Goal: Navigation & Orientation: Find specific page/section

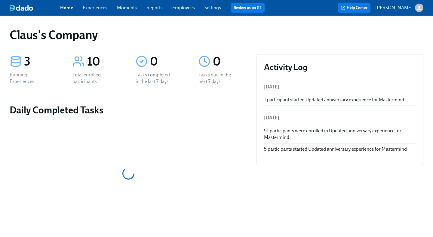
click at [419, 6] on icon "button" at bounding box center [419, 8] width 4 height 4
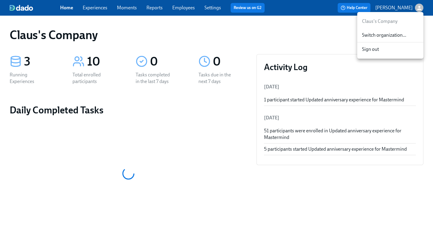
click at [404, 36] on span "Switch organization..." at bounding box center [390, 35] width 57 height 7
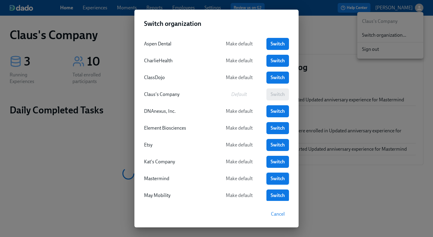
click at [275, 179] on span "Switch" at bounding box center [278, 179] width 14 height 6
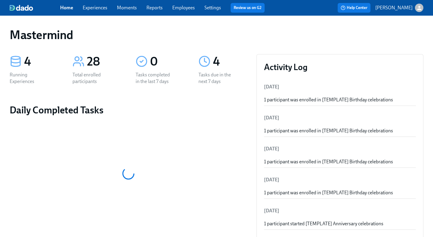
click at [100, 8] on link "Experiences" at bounding box center [95, 8] width 25 height 6
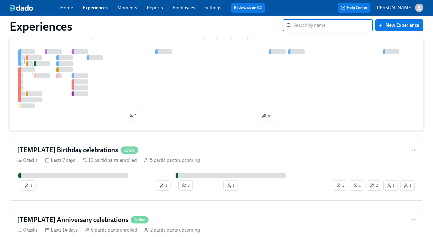
scroll to position [141, 0]
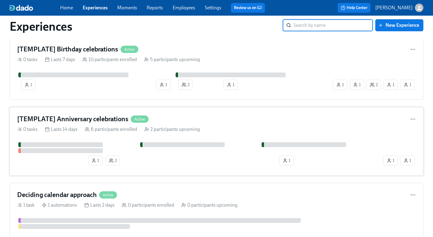
click at [179, 119] on div "[TEMPLATE] Anniversary celebrations Active" at bounding box center [216, 119] width 399 height 9
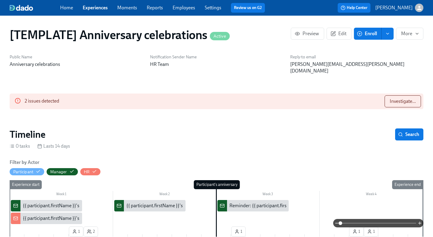
click at [93, 7] on link "Experiences" at bounding box center [95, 8] width 25 height 6
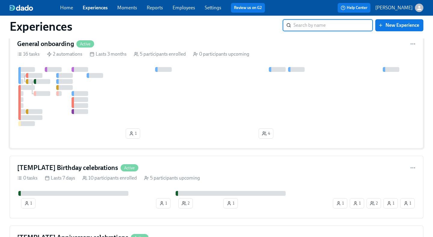
scroll to position [76, 0]
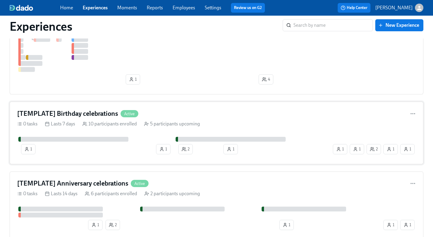
click at [167, 114] on div "[TEMPLATE] Birthday celebrations Active" at bounding box center [216, 113] width 399 height 9
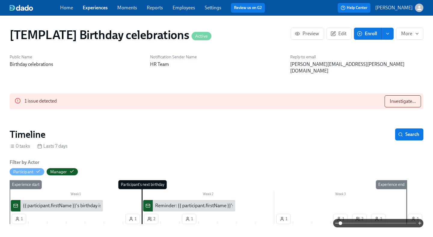
scroll to position [0, 1139]
click at [21, 212] on div "Experience start" at bounding box center [18, 202] width 19 height 44
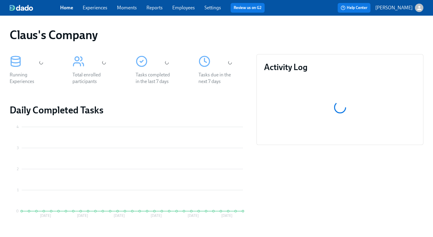
click at [415, 10] on button "[PERSON_NAME]" at bounding box center [400, 8] width 48 height 8
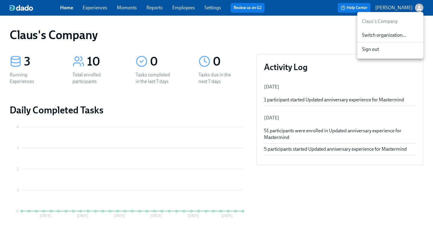
click at [401, 35] on span "Switch organization..." at bounding box center [390, 35] width 57 height 7
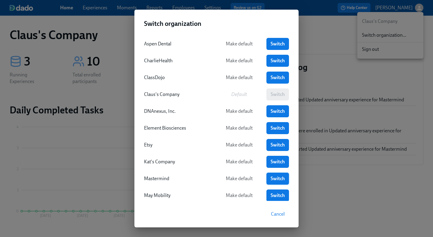
click at [272, 175] on link "Switch" at bounding box center [278, 179] width 23 height 12
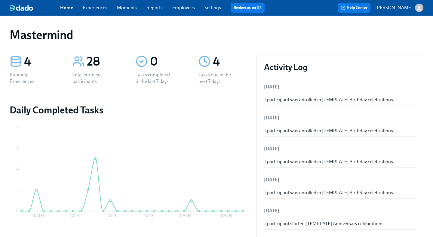
click at [96, 13] on div "Home Experiences Moments Reports Employees Settings Review us on G2 Help Center…" at bounding box center [216, 8] width 433 height 16
click at [94, 9] on link "Experiences" at bounding box center [95, 8] width 25 height 6
